Goal: Task Accomplishment & Management: Manage account settings

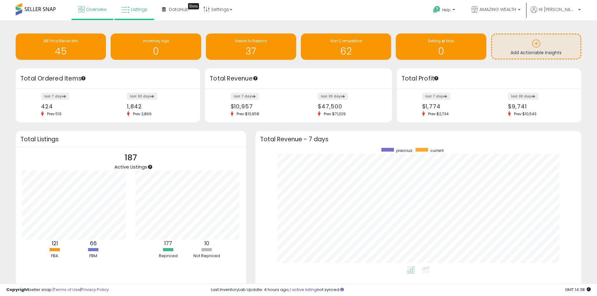
scroll to position [119, 314]
click at [136, 11] on span "Listings" at bounding box center [139, 9] width 16 height 6
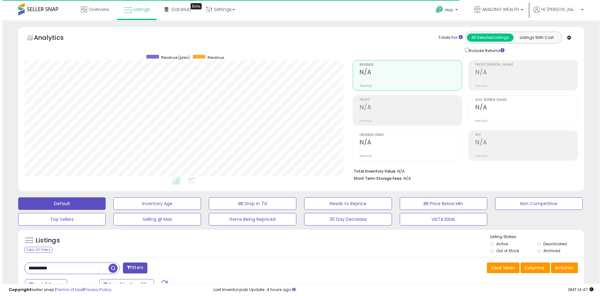
scroll to position [129, 328]
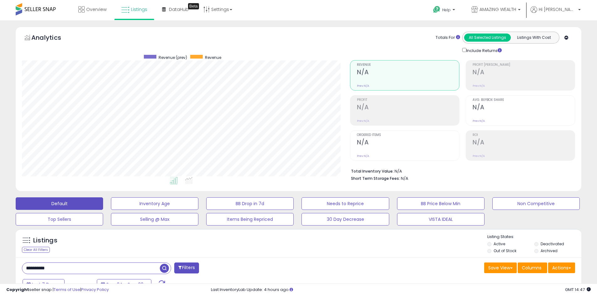
click at [44, 266] on input "**********" at bounding box center [91, 268] width 138 height 11
paste input "text"
type input "**********"
click at [165, 270] on span "button" at bounding box center [164, 268] width 9 height 9
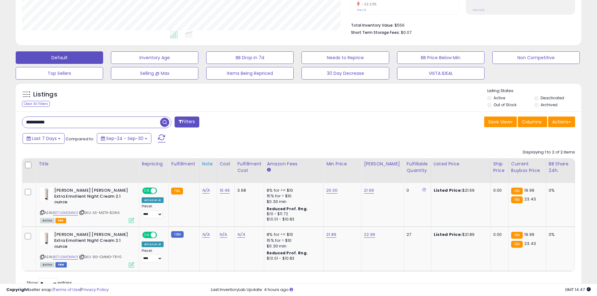
scroll to position [167, 0]
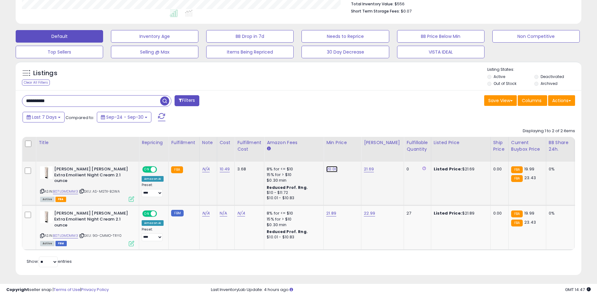
click at [331, 171] on link "20.00" at bounding box center [331, 169] width 11 height 6
drag, startPoint x: 292, startPoint y: 153, endPoint x: 229, endPoint y: 149, distance: 62.5
click at [229, 149] on table "Title Repricing" at bounding box center [480, 193] width 916 height 113
click at [366, 156] on button "button" at bounding box center [360, 153] width 11 height 9
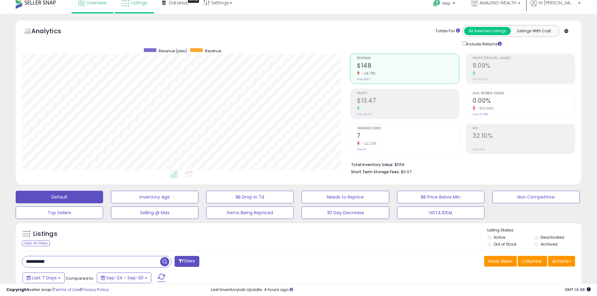
scroll to position [0, 0]
